Goal: Book appointment/travel/reservation

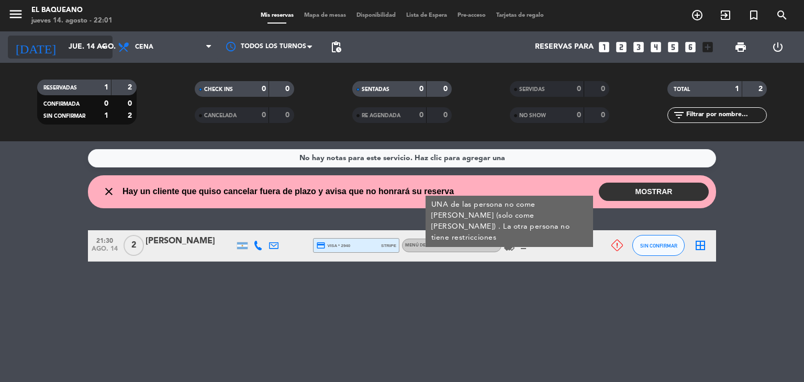
click at [80, 38] on input "jue. 14 ago." at bounding box center [113, 47] width 100 height 19
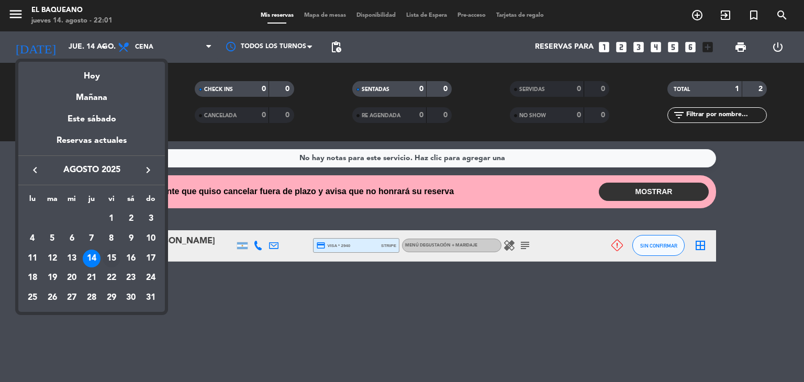
click at [115, 257] on div "15" at bounding box center [112, 259] width 18 height 18
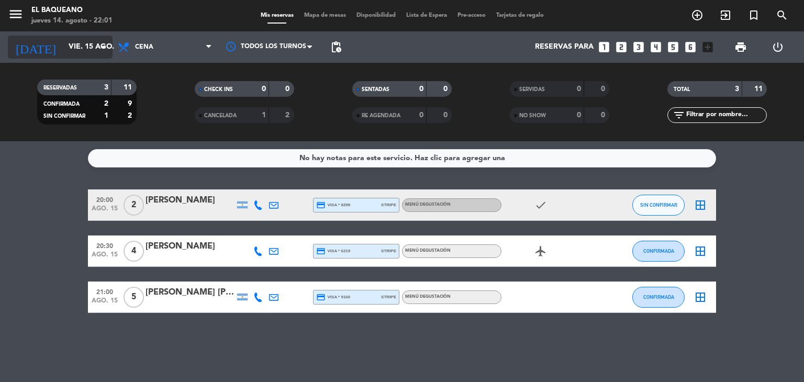
click at [63, 49] on input "vie. 15 ago." at bounding box center [113, 47] width 100 height 19
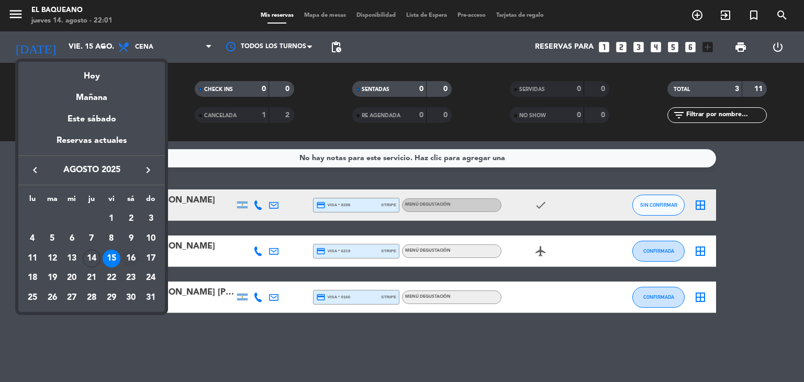
click at [136, 263] on div "16" at bounding box center [131, 259] width 18 height 18
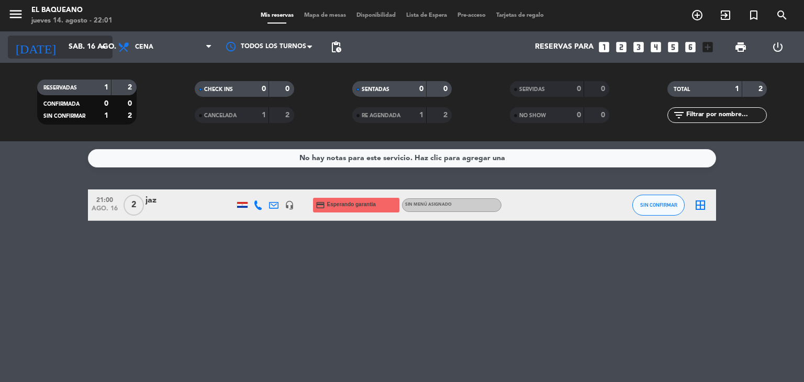
click at [86, 42] on input "sáb. 16 ago." at bounding box center [113, 47] width 100 height 19
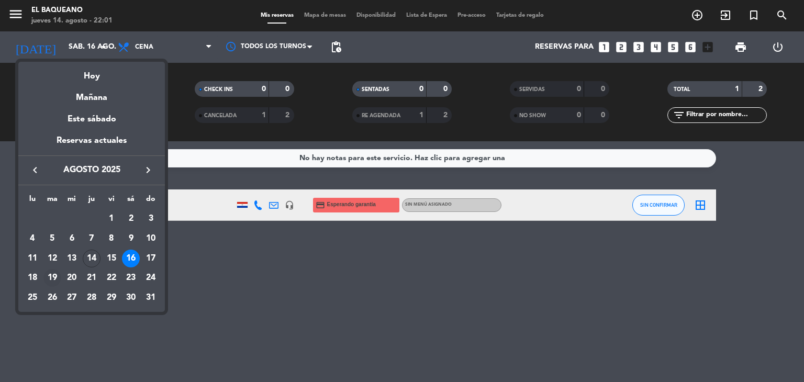
click at [49, 279] on div "19" at bounding box center [52, 278] width 18 height 18
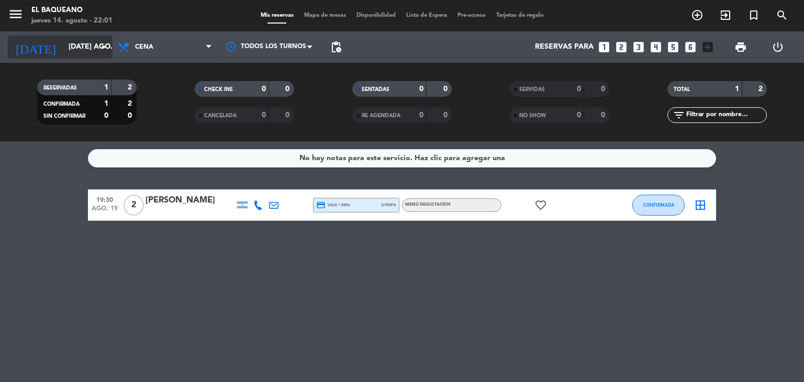
click at [63, 44] on input "[DATE] ago." at bounding box center [113, 47] width 100 height 19
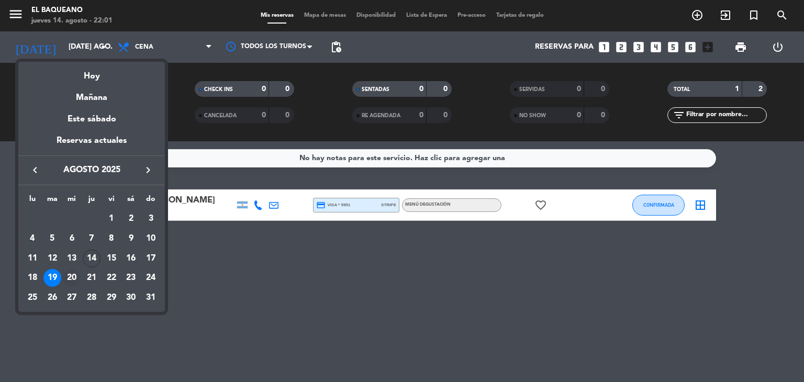
click at [67, 278] on div "20" at bounding box center [72, 278] width 18 height 18
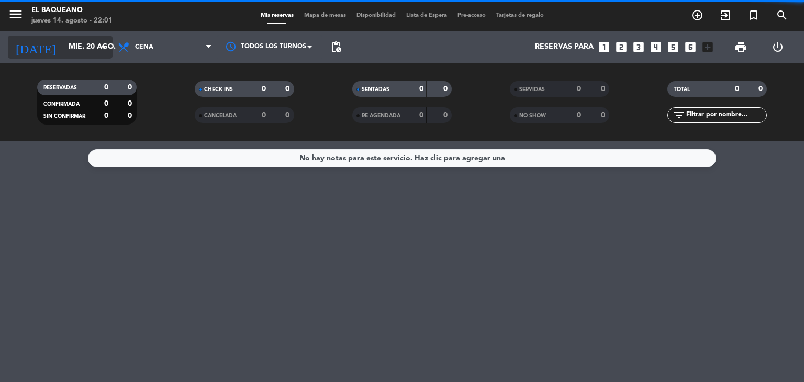
click at [83, 49] on input "mié. 20 ago." at bounding box center [113, 47] width 100 height 19
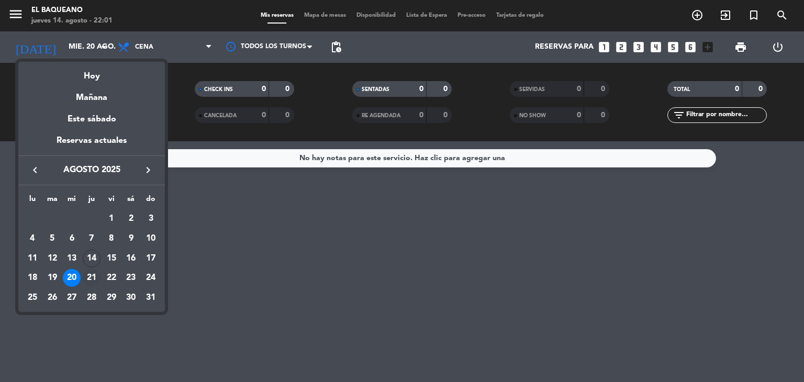
click at [83, 276] on tr "18 19 20 21 22 23 24" at bounding box center [92, 278] width 138 height 20
click at [83, 276] on div "21" at bounding box center [92, 278] width 18 height 18
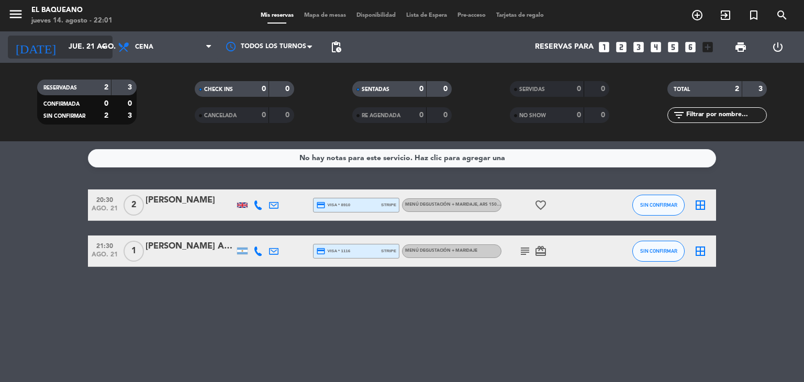
click at [75, 49] on input "jue. 21 ago." at bounding box center [113, 47] width 100 height 19
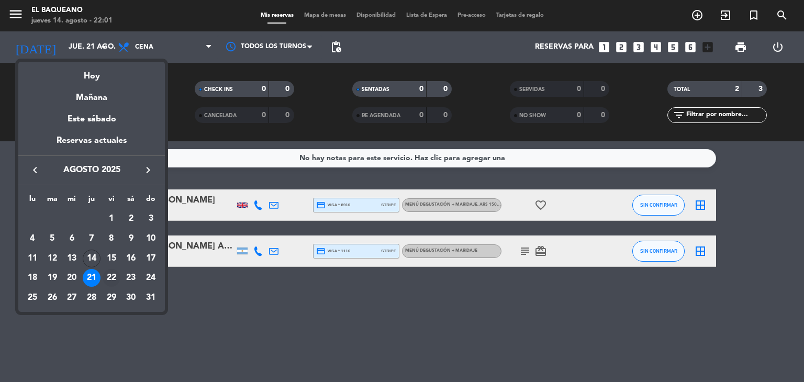
click at [113, 278] on div "22" at bounding box center [112, 278] width 18 height 18
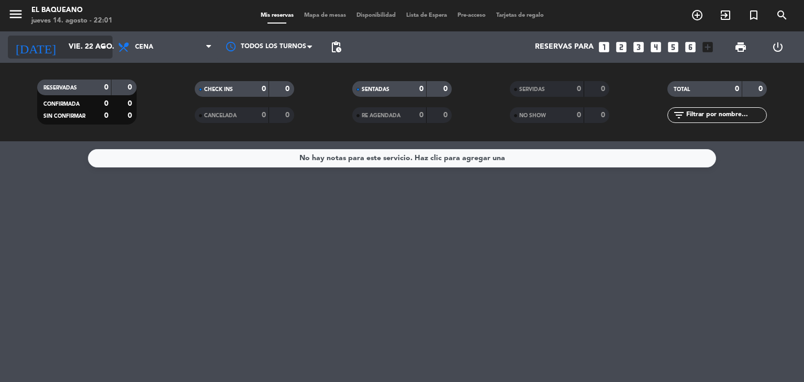
click at [75, 47] on input "vie. 22 ago." at bounding box center [113, 47] width 100 height 19
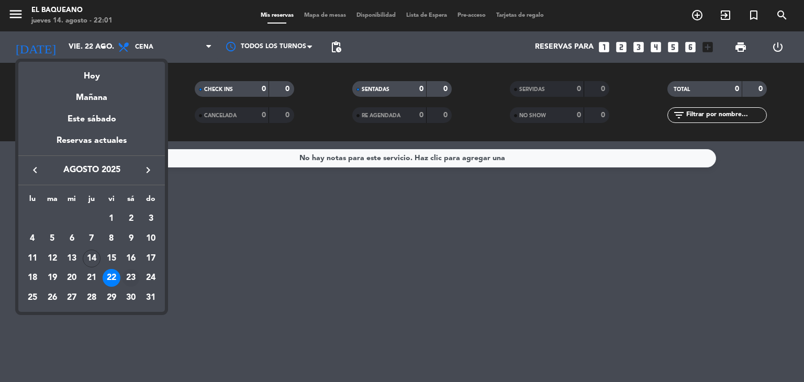
click at [129, 278] on div "23" at bounding box center [131, 278] width 18 height 18
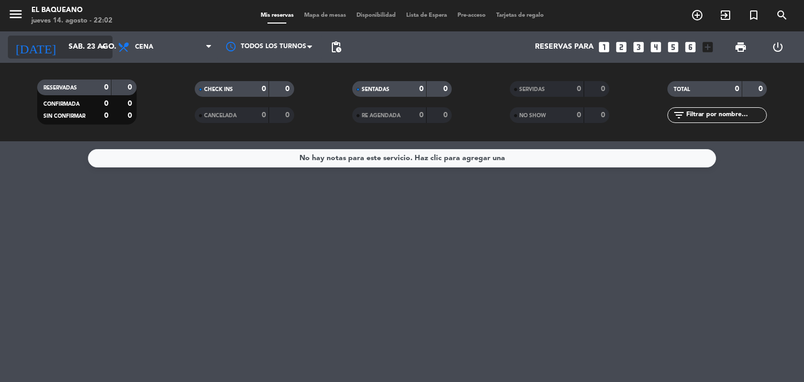
click at [100, 57] on div "[DATE] sáb. 23 ago. arrow_drop_down" at bounding box center [60, 47] width 105 height 23
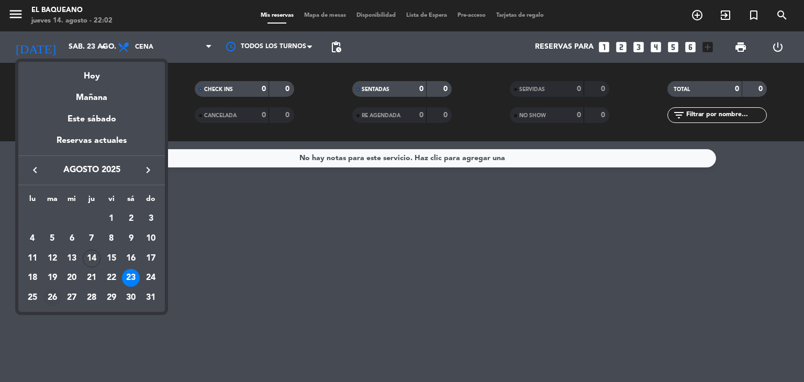
click at [51, 296] on div "26" at bounding box center [52, 298] width 18 height 18
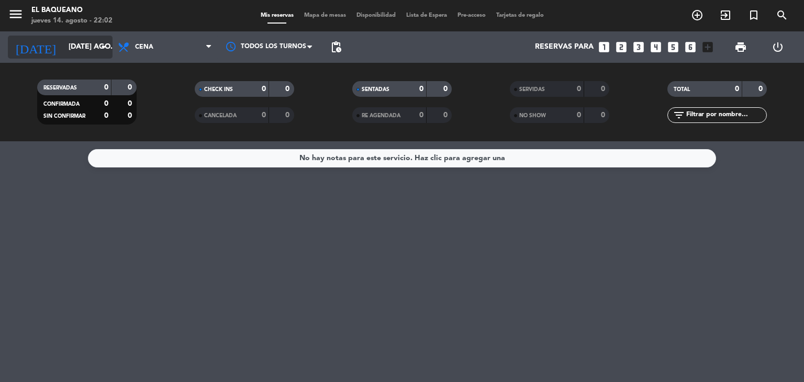
click at [74, 53] on input "[DATE] ago." at bounding box center [113, 47] width 100 height 19
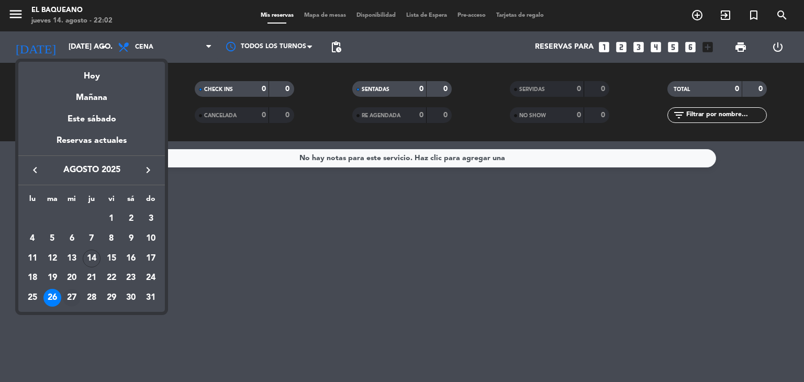
click at [73, 299] on div "27" at bounding box center [72, 298] width 18 height 18
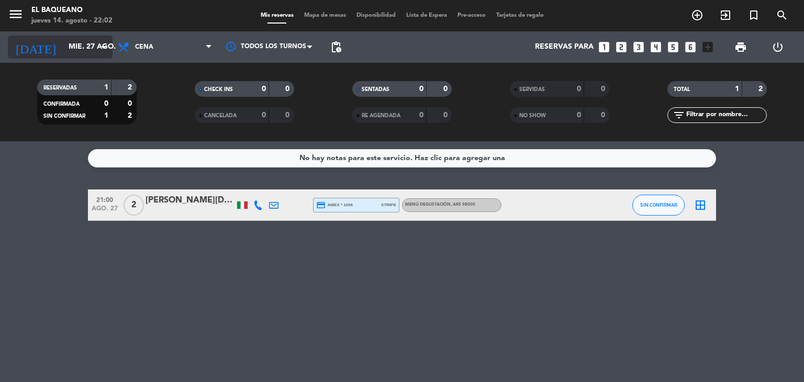
click at [98, 42] on icon "arrow_drop_down" at bounding box center [103, 47] width 13 height 13
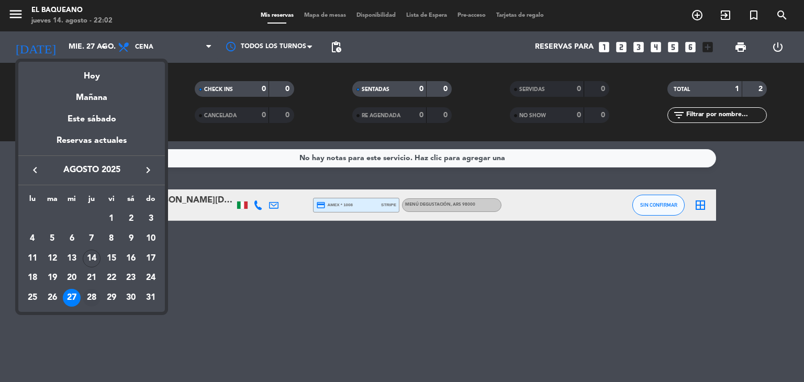
click at [84, 300] on div "28" at bounding box center [92, 298] width 18 height 18
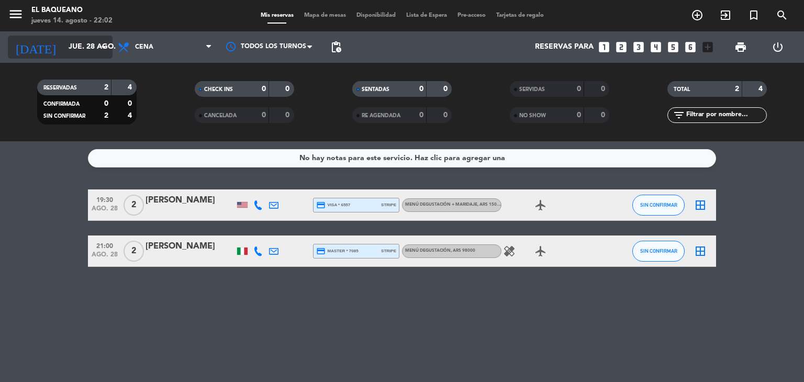
click at [108, 54] on input "jue. 28 ago." at bounding box center [113, 47] width 100 height 19
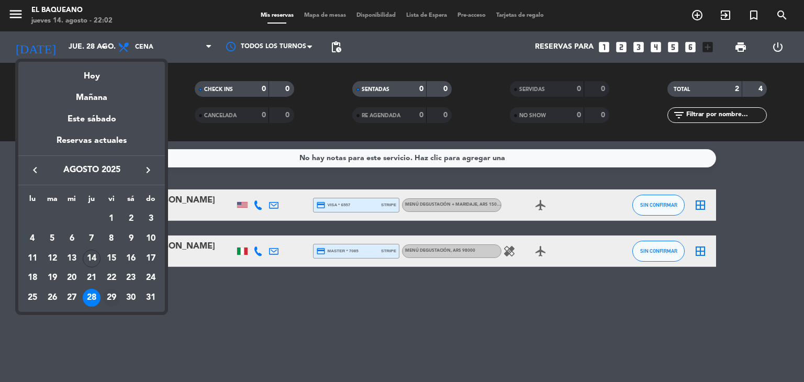
click at [109, 297] on div "29" at bounding box center [112, 298] width 18 height 18
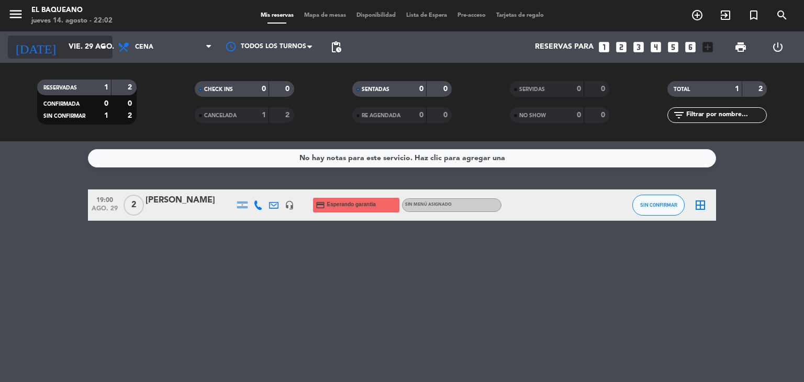
click at [73, 56] on input "vie. 29 ago." at bounding box center [113, 47] width 100 height 19
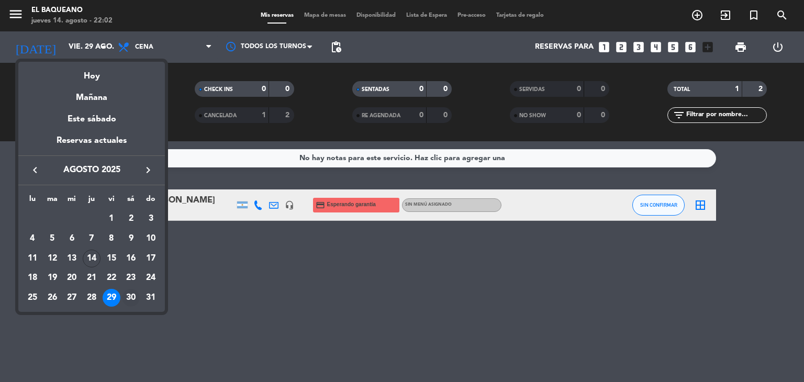
click at [134, 291] on div "30" at bounding box center [131, 298] width 18 height 18
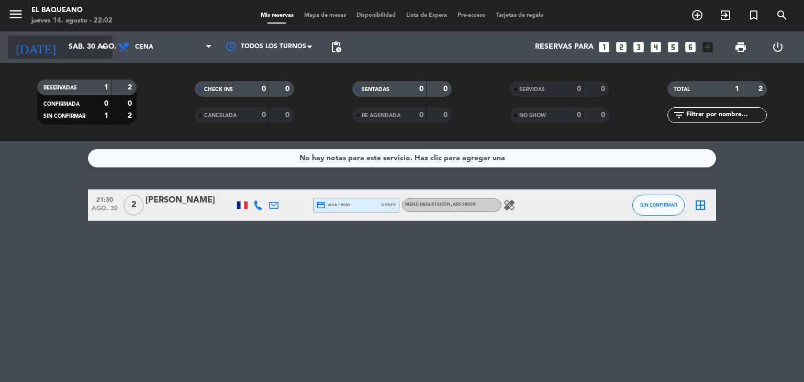
click at [102, 51] on icon "arrow_drop_down" at bounding box center [103, 47] width 13 height 13
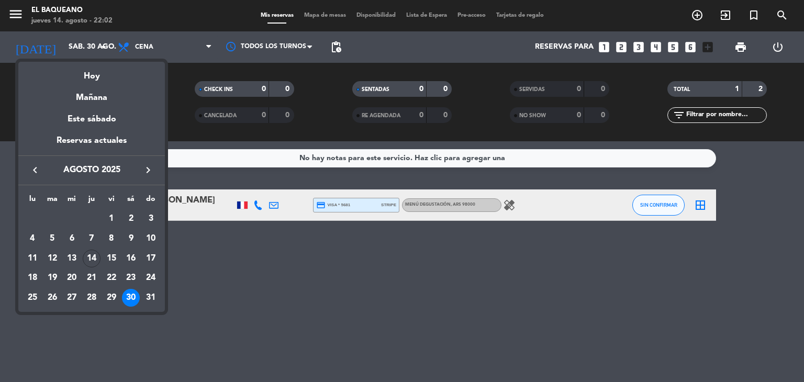
click at [148, 166] on icon "keyboard_arrow_right" at bounding box center [148, 170] width 13 height 13
click at [57, 236] on div "2" at bounding box center [52, 239] width 18 height 18
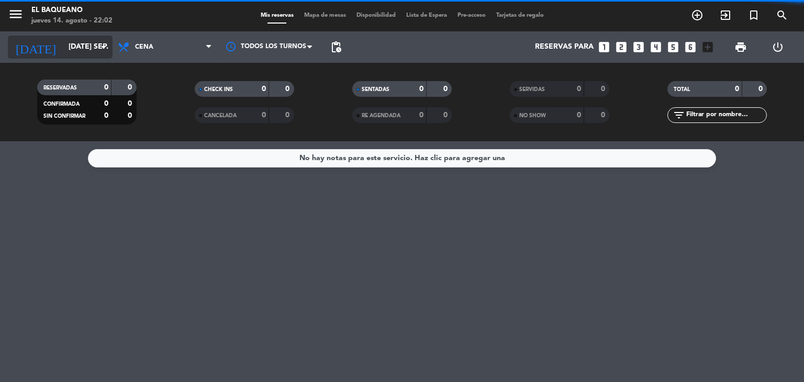
click at [63, 45] on input "[DATE] sep." at bounding box center [113, 47] width 100 height 19
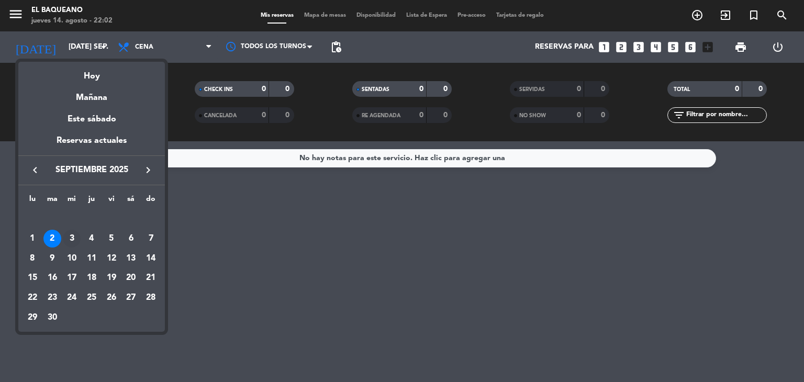
click at [67, 234] on div "3" at bounding box center [72, 239] width 18 height 18
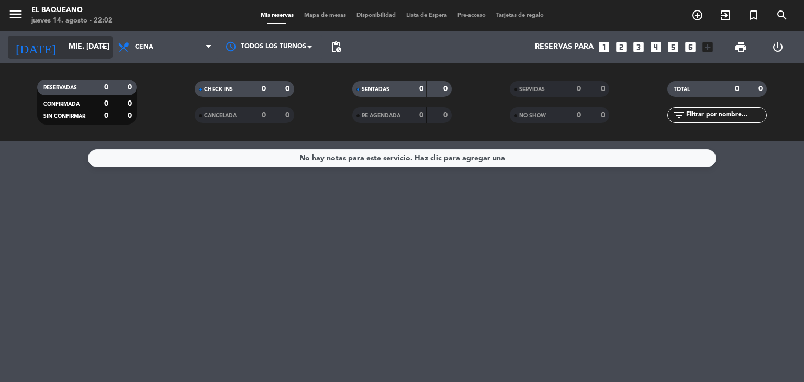
click at [82, 52] on input "mié. [DATE]" at bounding box center [113, 47] width 100 height 19
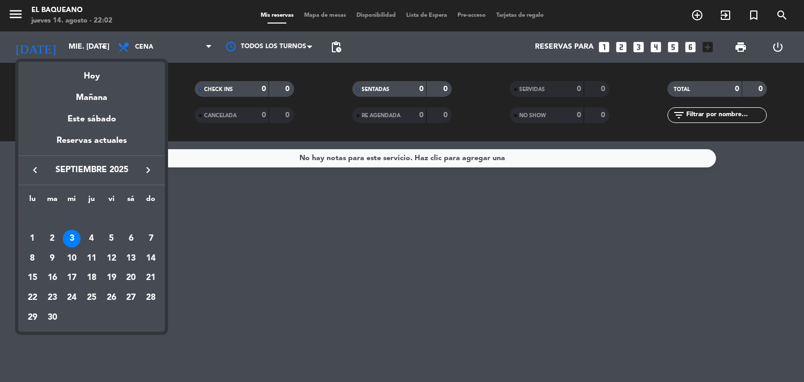
click at [45, 182] on div "keyboard_arrow_left septiembre 2025 keyboard_arrow_right" at bounding box center [91, 170] width 147 height 29
click at [41, 179] on div "keyboard_arrow_left septiembre 2025 keyboard_arrow_right" at bounding box center [91, 170] width 147 height 29
click at [31, 168] on icon "keyboard_arrow_left" at bounding box center [35, 170] width 13 height 13
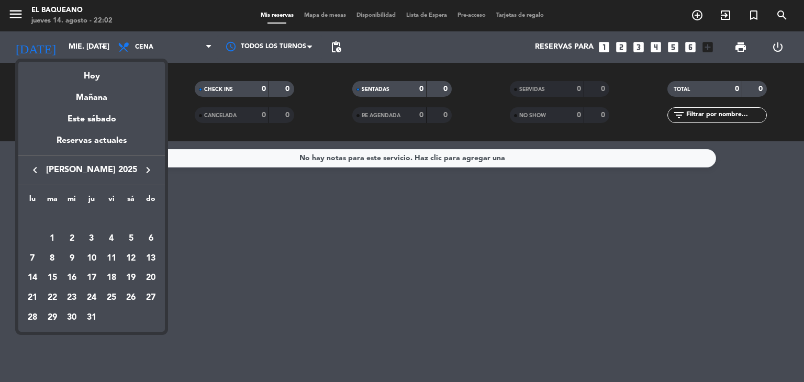
click at [31, 168] on icon "keyboard_arrow_left" at bounding box center [35, 170] width 13 height 13
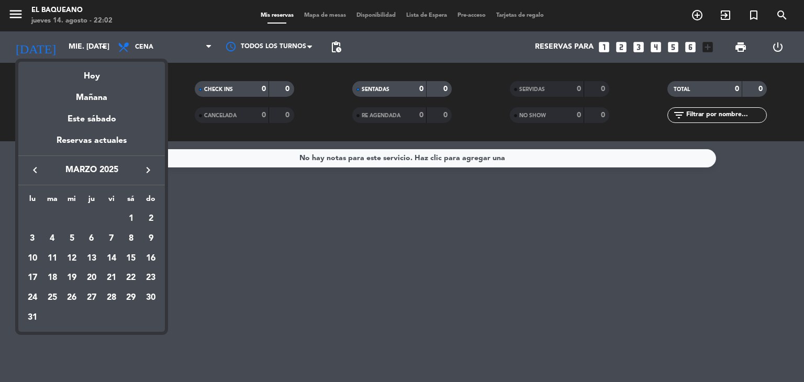
click at [31, 168] on icon "keyboard_arrow_left" at bounding box center [35, 170] width 13 height 13
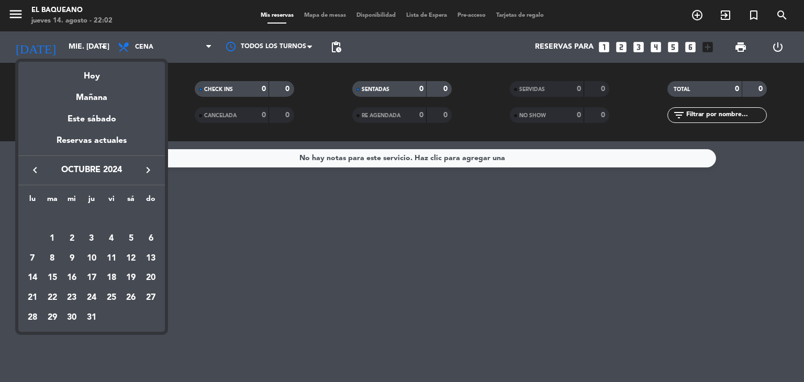
click at [31, 168] on icon "keyboard_arrow_left" at bounding box center [35, 170] width 13 height 13
click at [75, 252] on div "14" at bounding box center [72, 259] width 18 height 18
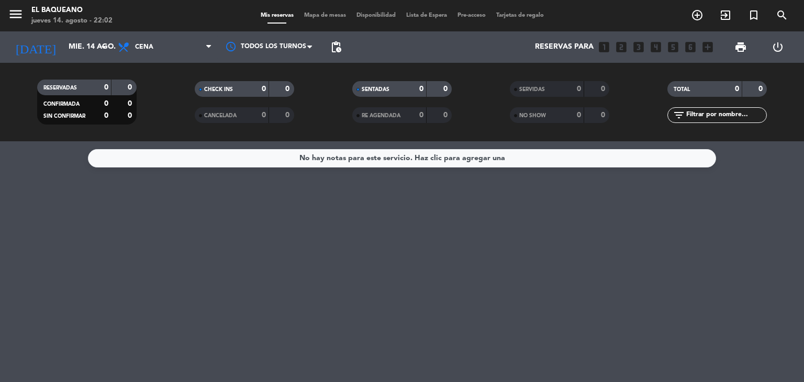
click at [77, 59] on div "[DATE] mié. 14 ago. arrow_drop_down" at bounding box center [60, 46] width 105 height 31
click at [76, 53] on input "mié. 14 ago." at bounding box center [113, 47] width 100 height 19
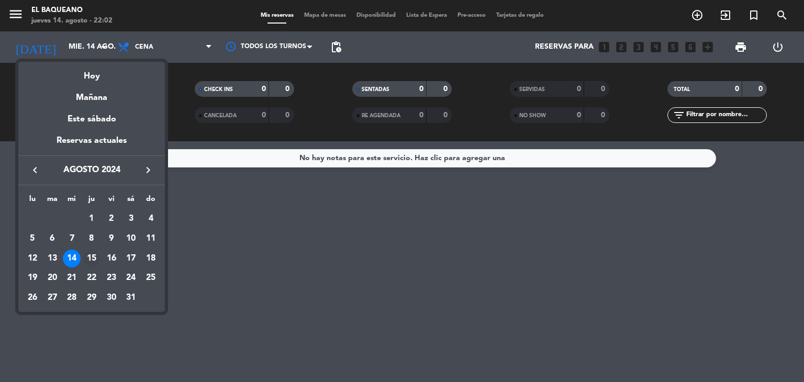
click at [94, 262] on div "15" at bounding box center [92, 259] width 18 height 18
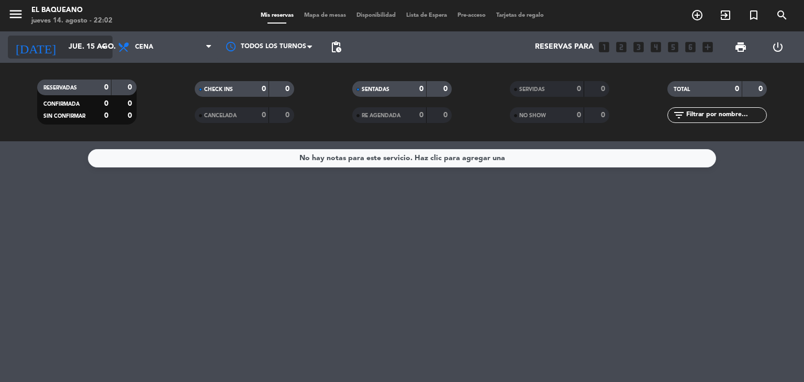
click at [80, 53] on input "jue. 15 ago." at bounding box center [113, 47] width 100 height 19
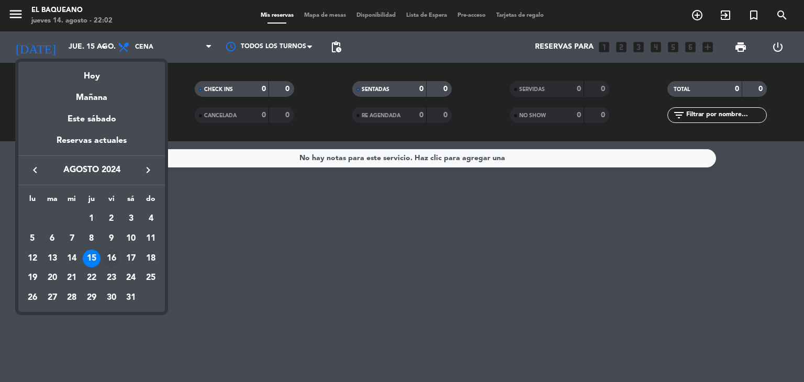
click at [110, 258] on div "16" at bounding box center [112, 259] width 18 height 18
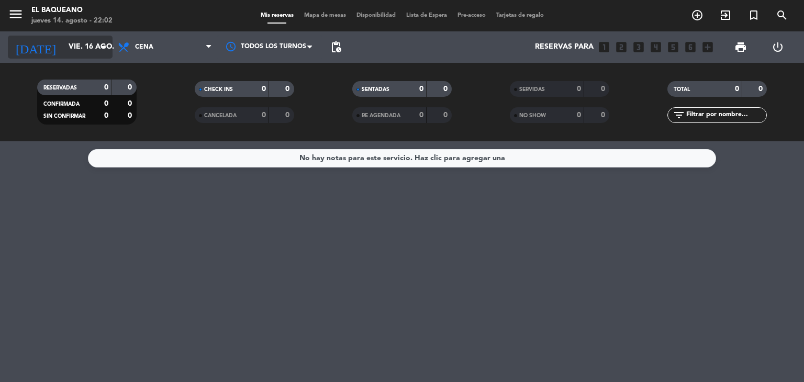
click at [92, 46] on input "vie. 16 ago." at bounding box center [113, 47] width 100 height 19
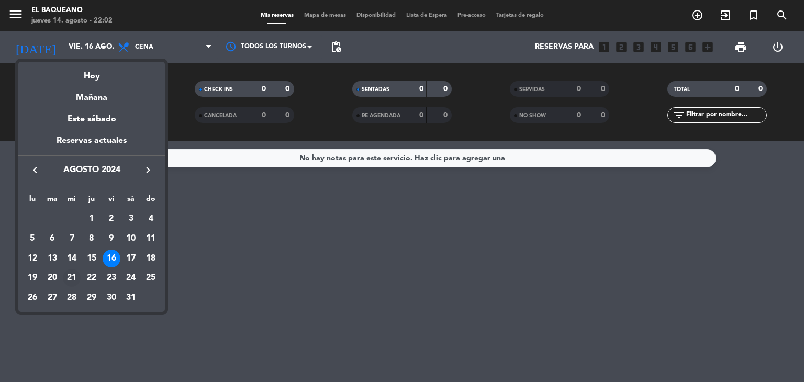
click at [69, 284] on div "21" at bounding box center [72, 278] width 18 height 18
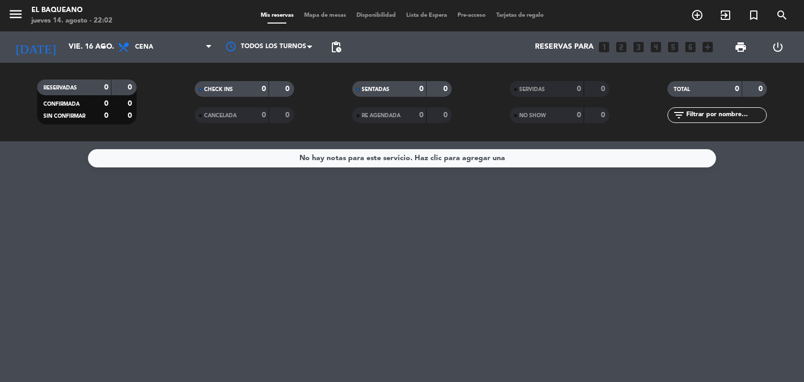
type input "mié. 21 ago."
click at [69, 283] on div "No hay notas para este servicio. Haz clic para agregar una" at bounding box center [402, 261] width 804 height 241
